Goal: Transaction & Acquisition: Purchase product/service

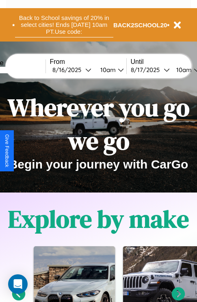
click at [64, 25] on button "Back to School savings of 20% in select cities! Ends [DATE] 10am PT. Use code:" at bounding box center [64, 24] width 98 height 25
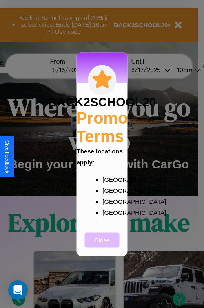
click at [102, 245] on button "Close" at bounding box center [102, 239] width 35 height 15
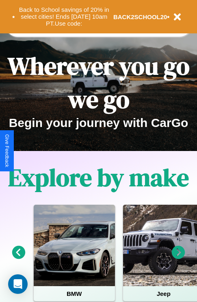
scroll to position [125, 0]
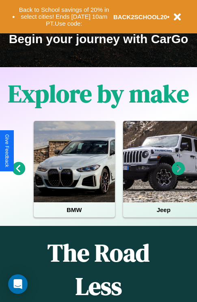
click at [18, 174] on icon at bounding box center [18, 168] width 13 height 13
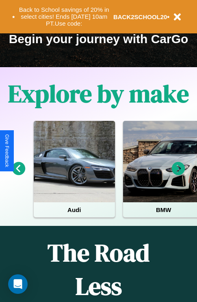
click at [179, 174] on icon at bounding box center [178, 168] width 13 height 13
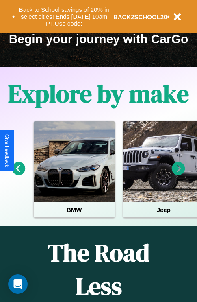
click at [179, 174] on icon at bounding box center [178, 168] width 13 height 13
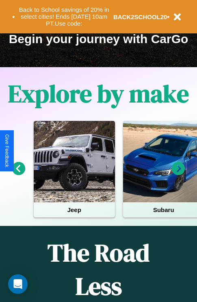
click at [18, 174] on icon at bounding box center [18, 168] width 13 height 13
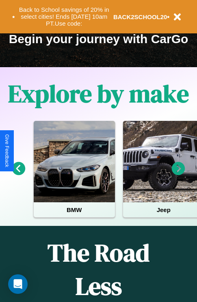
click at [179, 174] on icon at bounding box center [178, 168] width 13 height 13
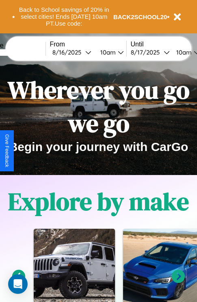
scroll to position [0, 0]
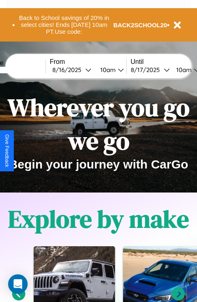
click at [27, 70] on input "text" at bounding box center [15, 70] width 61 height 7
type input "******"
click at [81, 70] on div "[DATE]" at bounding box center [69, 70] width 33 height 8
select select "*"
select select "****"
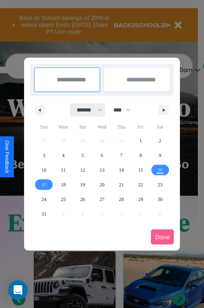
click at [85, 110] on select "******* ******** ***** ***** *** **** **** ****** ********* ******* ******** **…" at bounding box center [87, 109] width 35 height 13
select select "*"
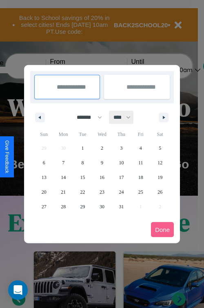
click at [125, 117] on select "**** **** **** **** **** **** **** **** **** **** **** **** **** **** **** ****…" at bounding box center [121, 117] width 24 height 13
select select "****"
click at [140, 177] on span "17" at bounding box center [140, 177] width 5 height 15
type input "**********"
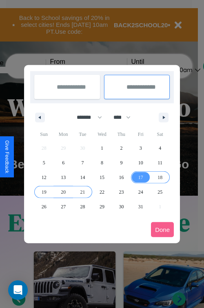
click at [82, 192] on span "21" at bounding box center [82, 192] width 5 height 15
type input "**********"
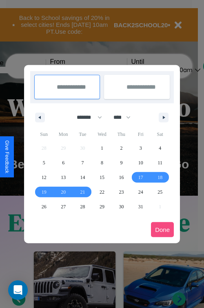
click at [162, 230] on button "Done" at bounding box center [162, 229] width 23 height 15
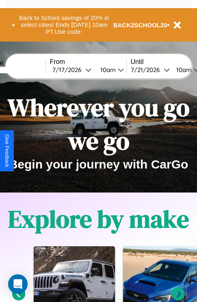
click at [117, 70] on div "10am" at bounding box center [107, 70] width 22 height 8
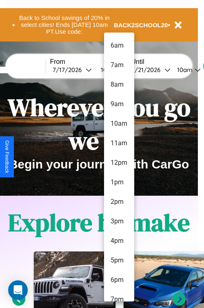
click at [118, 65] on li "7am" at bounding box center [119, 65] width 30 height 20
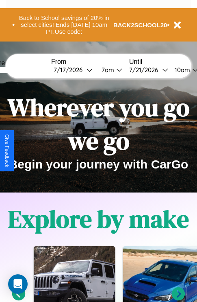
scroll to position [0, 28]
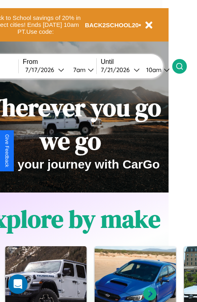
click at [184, 66] on icon at bounding box center [180, 66] width 8 height 8
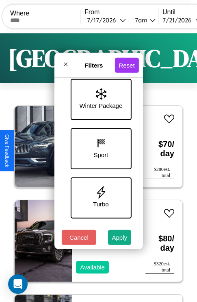
scroll to position [314, 0]
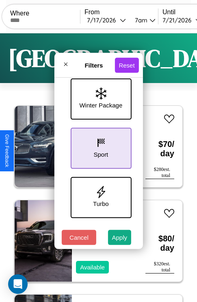
click at [100, 147] on icon at bounding box center [101, 143] width 12 height 12
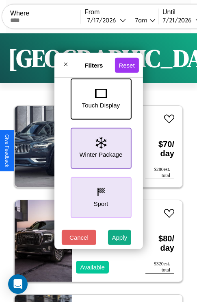
click at [100, 147] on icon at bounding box center [101, 143] width 11 height 12
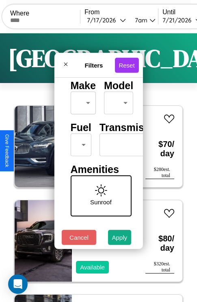
scroll to position [66, 0]
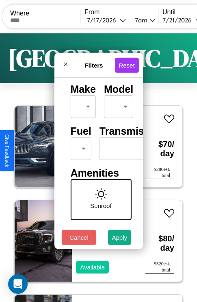
click at [79, 147] on body "CarGo Where From [DATE] 7am Until [DATE] 10am Become a Host Login Sign Up [GEOG…" at bounding box center [98, 168] width 197 height 336
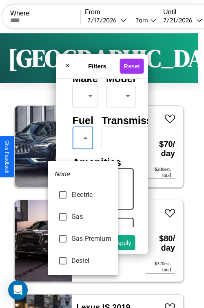
type input "********"
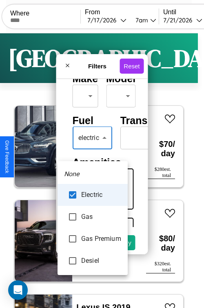
click at [92, 150] on div at bounding box center [102, 154] width 204 height 308
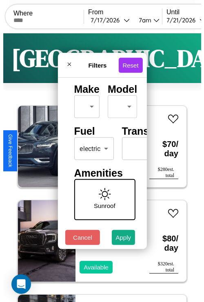
scroll to position [0, 50]
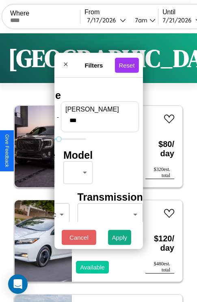
type input "***"
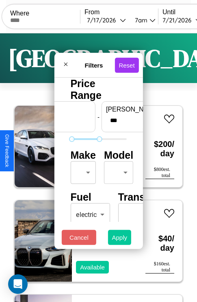
type input "**"
click at [120, 239] on button "Apply" at bounding box center [120, 237] width 24 height 15
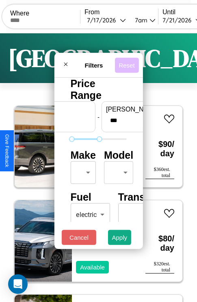
click at [128, 63] on button "Reset" at bounding box center [127, 64] width 24 height 15
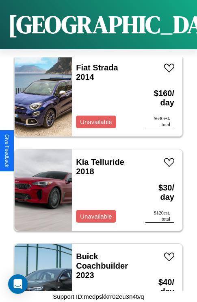
scroll to position [1353, 0]
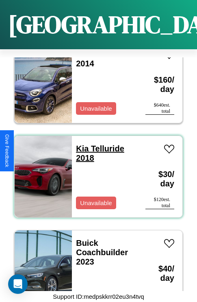
click at [80, 144] on link "Kia Telluride 2018" at bounding box center [100, 153] width 48 height 18
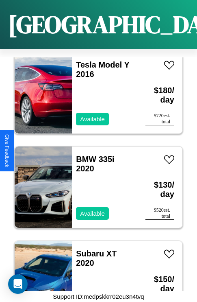
scroll to position [3808, 0]
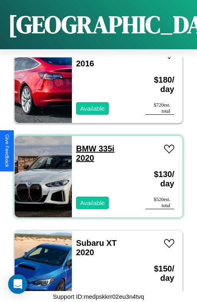
click at [84, 144] on link "BMW 335i 2020" at bounding box center [95, 153] width 38 height 18
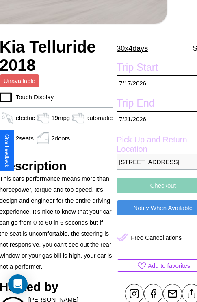
scroll to position [203, 39]
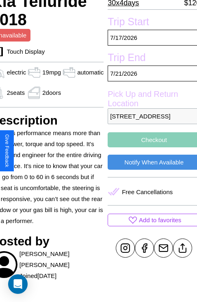
click at [151, 147] on button "Checkout" at bounding box center [154, 139] width 93 height 15
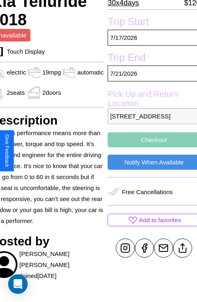
click at [151, 147] on button "Checkout" at bounding box center [154, 139] width 93 height 15
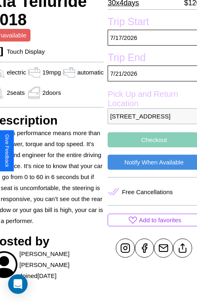
click at [151, 147] on button "Checkout" at bounding box center [154, 139] width 93 height 15
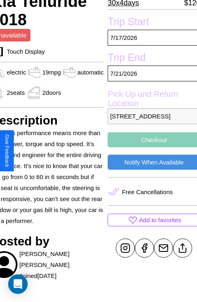
click at [151, 147] on button "Checkout" at bounding box center [154, 139] width 93 height 15
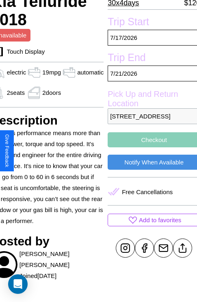
click at [151, 147] on button "Checkout" at bounding box center [154, 139] width 93 height 15
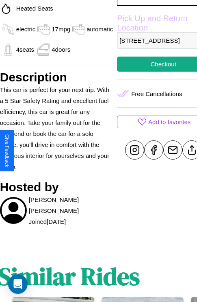
scroll to position [245, 31]
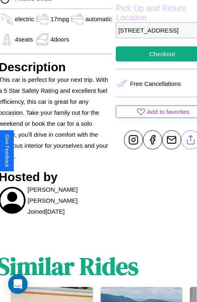
click at [191, 141] on line at bounding box center [191, 139] width 0 height 6
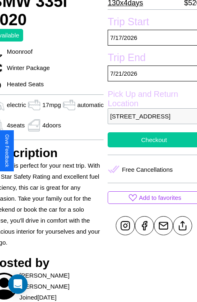
click at [151, 147] on button "Checkout" at bounding box center [154, 139] width 93 height 15
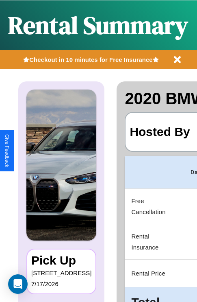
scroll to position [0, 154]
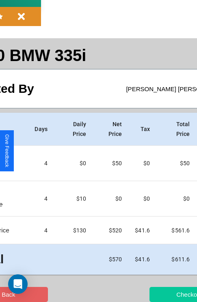
click at [158, 294] on button "Checkout" at bounding box center [189, 294] width 79 height 15
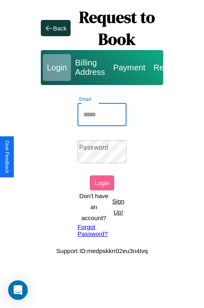
click at [102, 114] on input "Email" at bounding box center [101, 114] width 49 height 23
type input "**********"
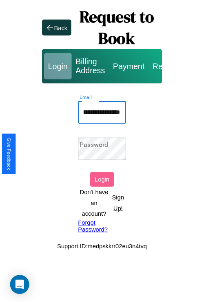
scroll to position [0, 0]
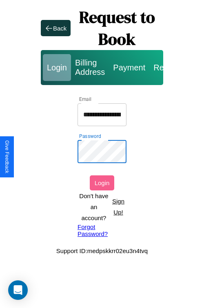
click at [102, 183] on button "Login" at bounding box center [102, 182] width 24 height 15
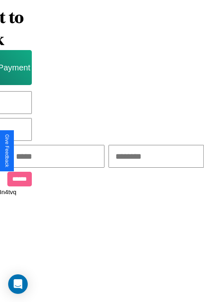
scroll to position [0, 138]
